Goal: Information Seeking & Learning: Learn about a topic

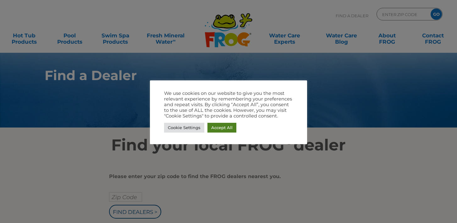
click at [223, 130] on link "Accept All" at bounding box center [222, 128] width 29 height 10
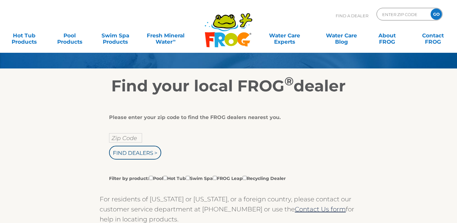
scroll to position [65, 0]
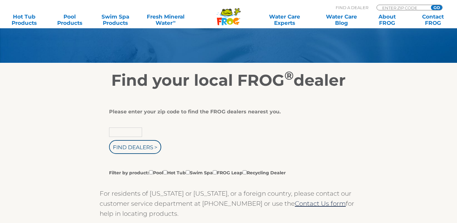
click at [124, 133] on input "text" at bounding box center [125, 132] width 33 height 9
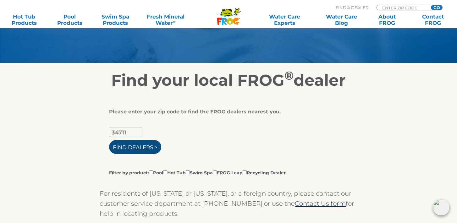
type input "34711"
click at [128, 147] on input "Find Dealers >" at bounding box center [135, 147] width 52 height 14
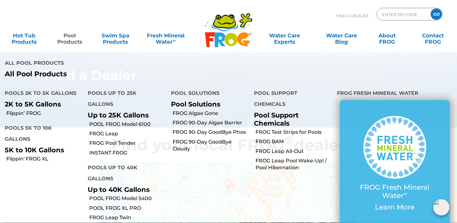
click at [70, 40] on link "Pool Products" at bounding box center [70, 35] width 36 height 13
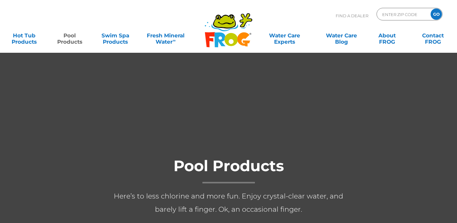
scroll to position [0, 0]
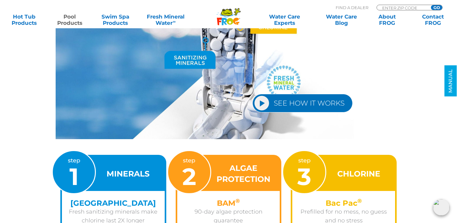
scroll to position [810, 0]
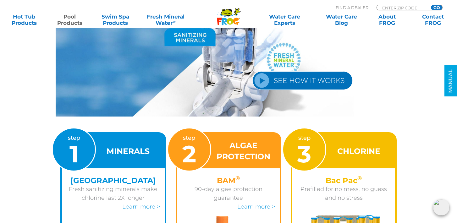
click at [259, 75] on link "SEE HOW IT WORKS" at bounding box center [303, 80] width 100 height 19
